Goal: Find specific page/section: Find specific page/section

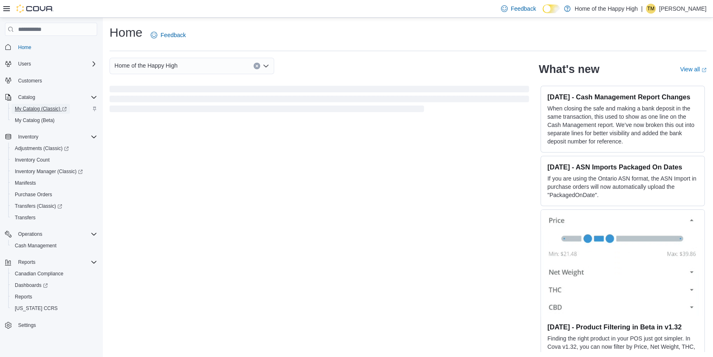
click at [41, 110] on span "My Catalog (Classic)" at bounding box center [41, 108] width 52 height 7
